Goal: Task Accomplishment & Management: Use online tool/utility

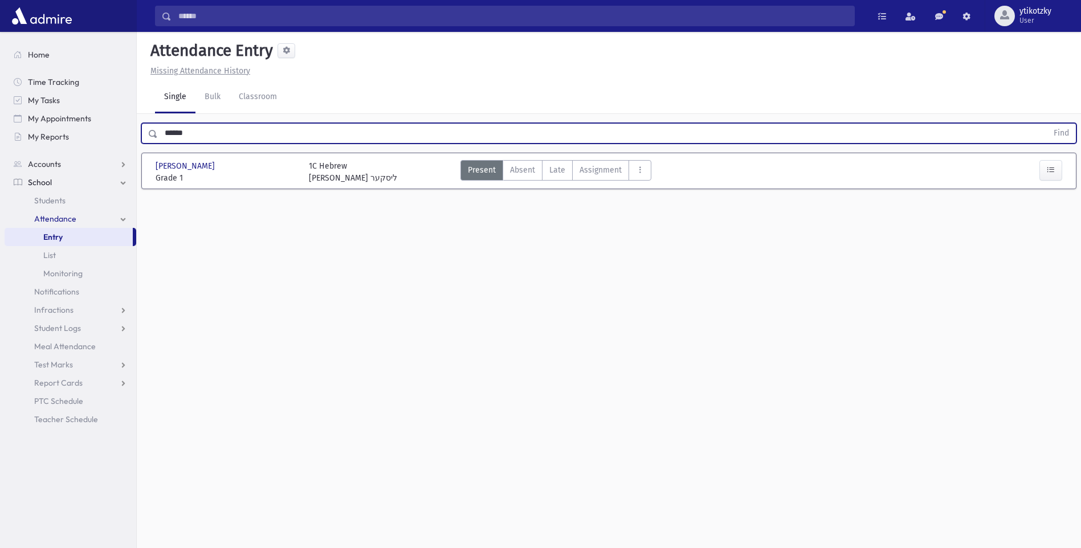
drag, startPoint x: 188, startPoint y: 136, endPoint x: 0, endPoint y: 106, distance: 190.3
click at [0, 106] on html "Search Results All Accounts Students" at bounding box center [540, 274] width 1081 height 548
type input "*"
click at [1046, 124] on button "Find" at bounding box center [1060, 133] width 29 height 19
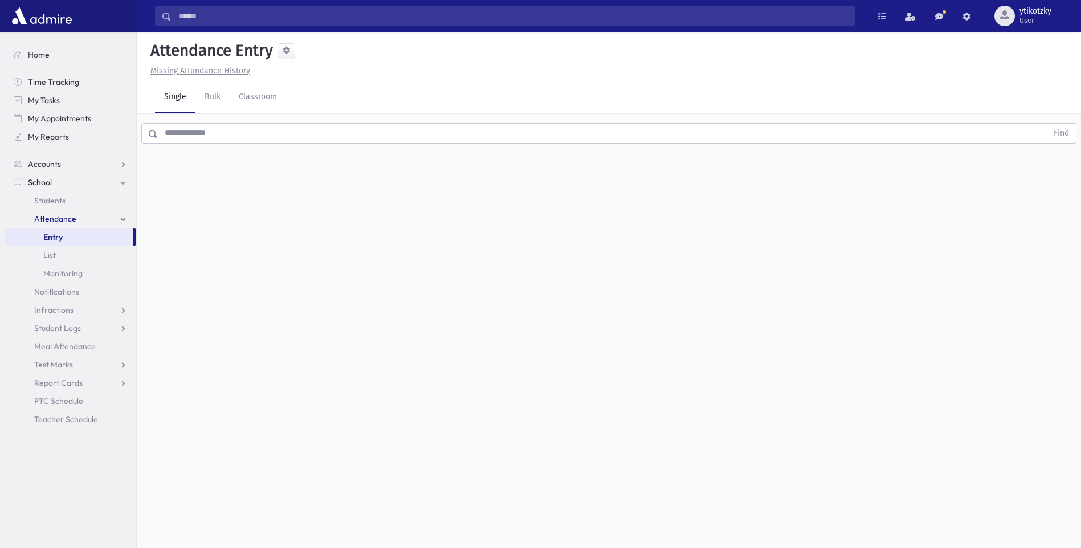
click at [342, 134] on input "text" at bounding box center [602, 133] width 889 height 21
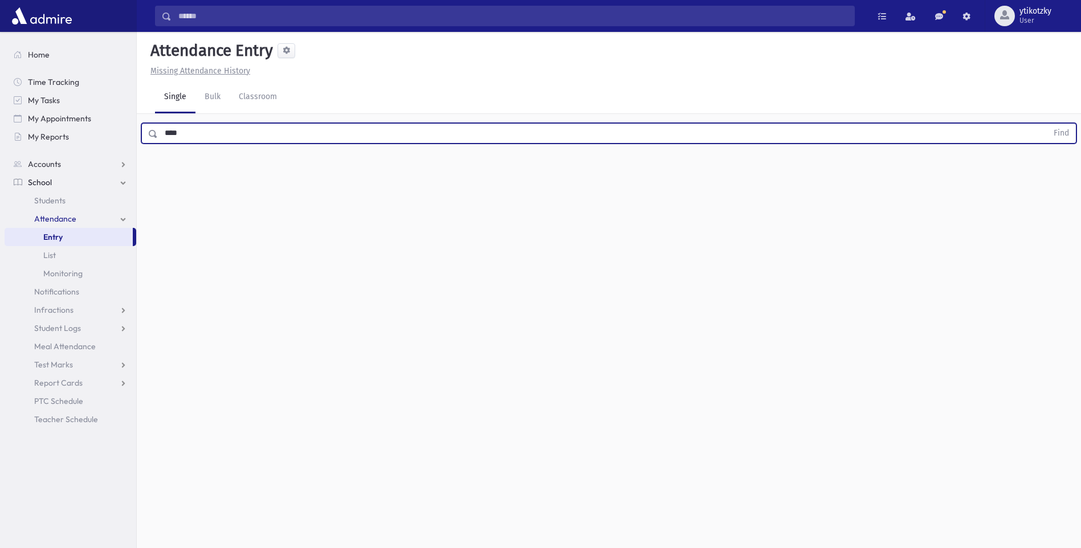
click at [1046, 124] on button "Find" at bounding box center [1060, 133] width 29 height 19
type input "****"
click at [1046, 124] on button "Find" at bounding box center [1060, 133] width 29 height 19
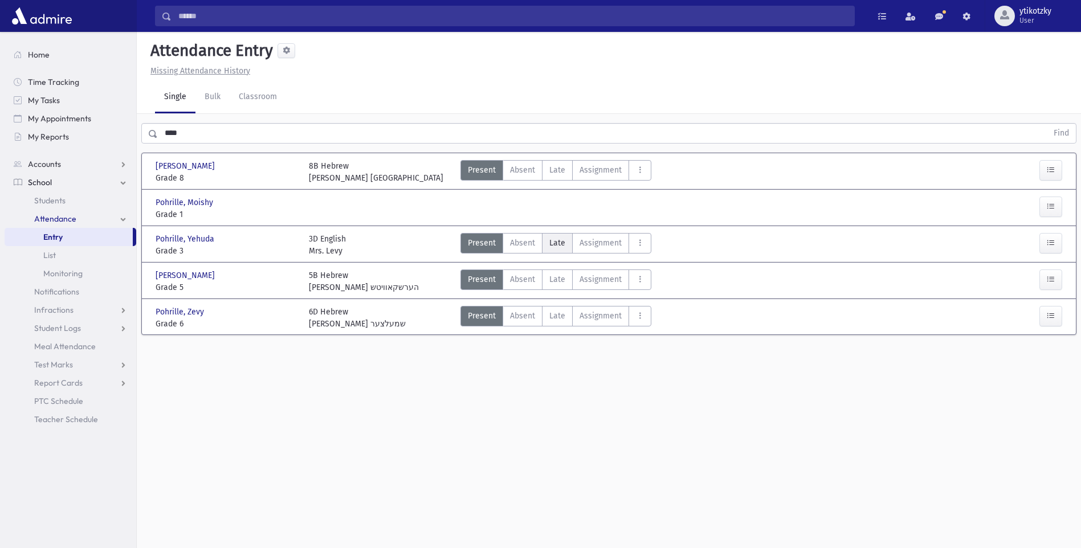
click at [555, 238] on span "Late" at bounding box center [557, 243] width 16 height 12
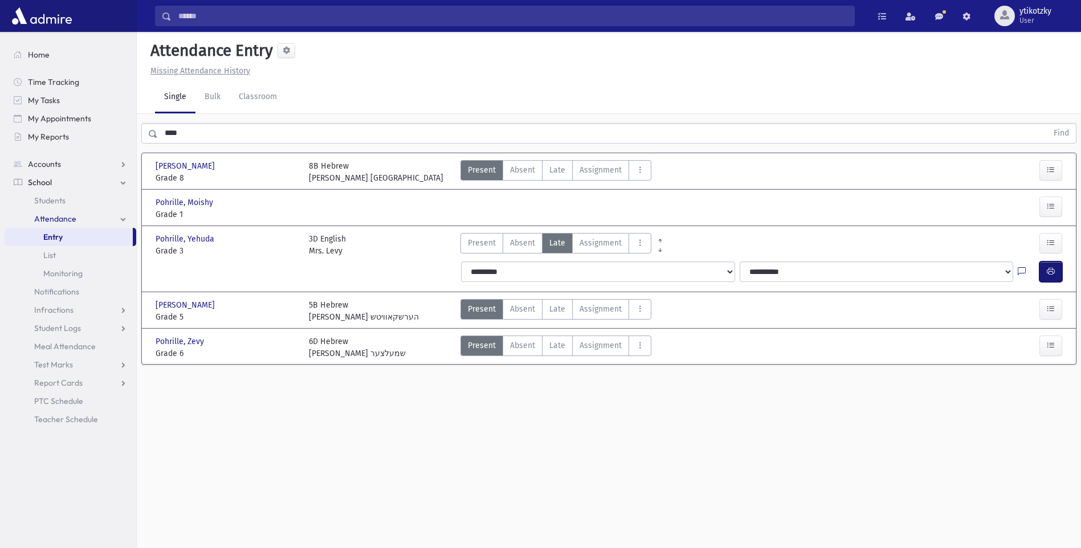
click at [1044, 270] on button "button" at bounding box center [1050, 271] width 23 height 21
click at [432, 547] on html "Search Results All Accounts Students" at bounding box center [540, 274] width 1081 height 548
